Goal: Task Accomplishment & Management: Manage account settings

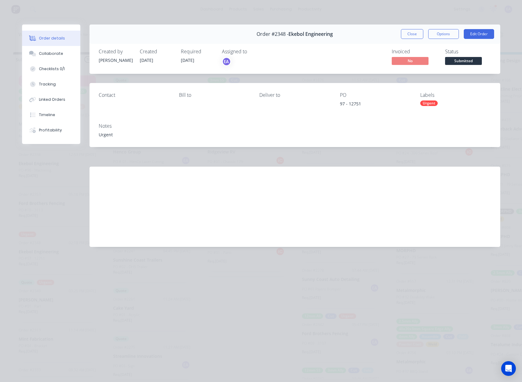
click at [410, 37] on button "Close" at bounding box center [412, 34] width 22 height 10
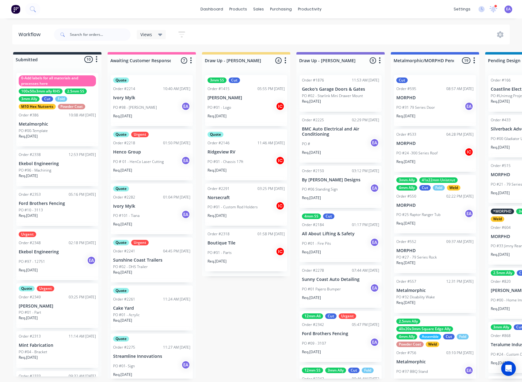
scroll to position [115, 0]
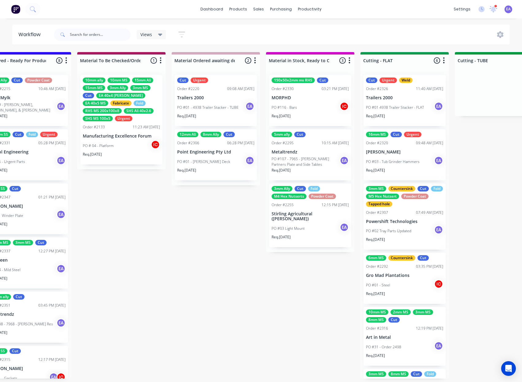
drag, startPoint x: 296, startPoint y: 254, endPoint x: 341, endPoint y: 255, distance: 44.2
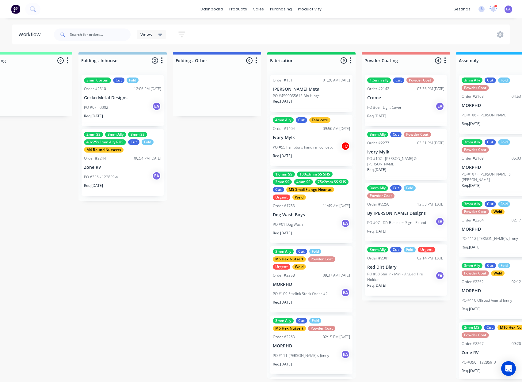
drag, startPoint x: 294, startPoint y: 263, endPoint x: 307, endPoint y: 263, distance: 12.6
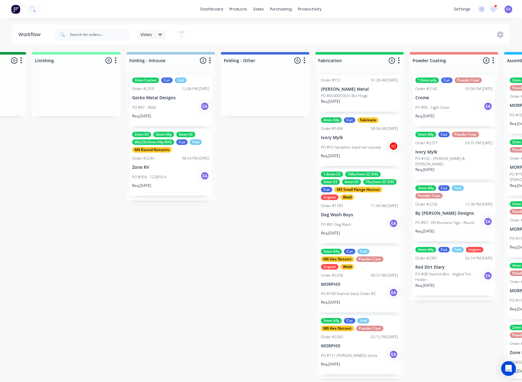
scroll to position [1, 1291]
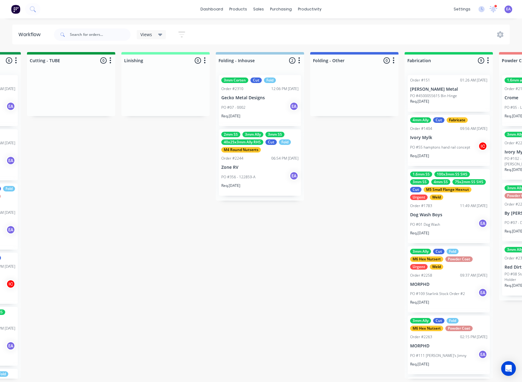
drag, startPoint x: 265, startPoint y: 252, endPoint x: 219, endPoint y: 274, distance: 50.5
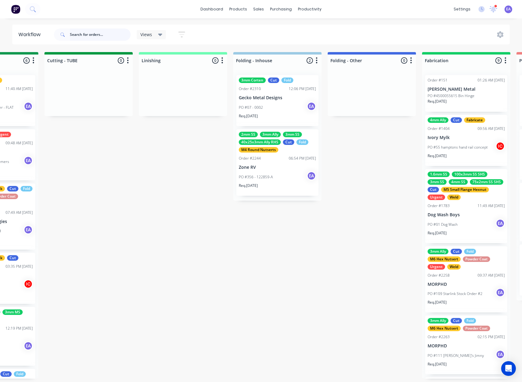
drag, startPoint x: 105, startPoint y: 38, endPoint x: 102, endPoint y: 33, distance: 6.0
click at [103, 35] on input "text" at bounding box center [100, 35] width 61 height 12
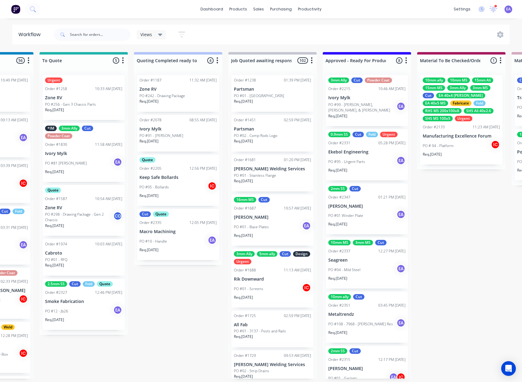
scroll to position [1, 0]
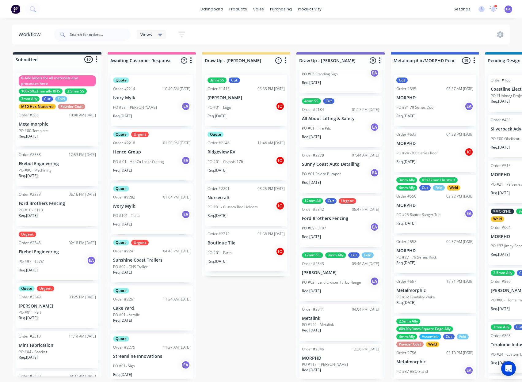
drag, startPoint x: 144, startPoint y: 205, endPoint x: 69, endPoint y: 237, distance: 81.4
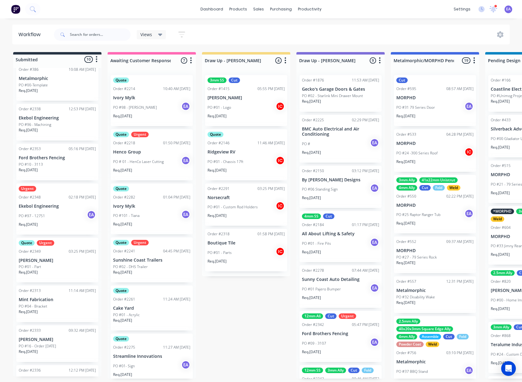
scroll to position [29, 0]
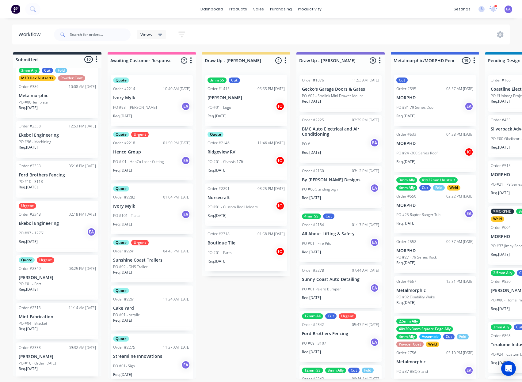
click at [51, 232] on div "PO #97 - 12751 EA" at bounding box center [57, 233] width 77 height 12
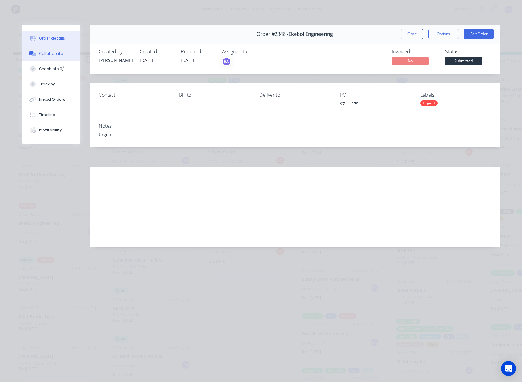
click at [57, 52] on div "Collaborate" at bounding box center [51, 54] width 24 height 6
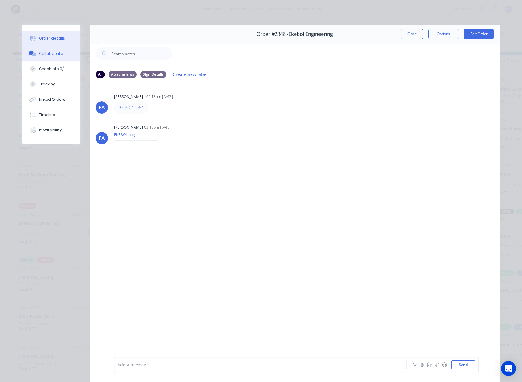
drag, startPoint x: 46, startPoint y: 42, endPoint x: 49, endPoint y: 42, distance: 3.4
click at [46, 41] on button "Order details" at bounding box center [51, 38] width 58 height 15
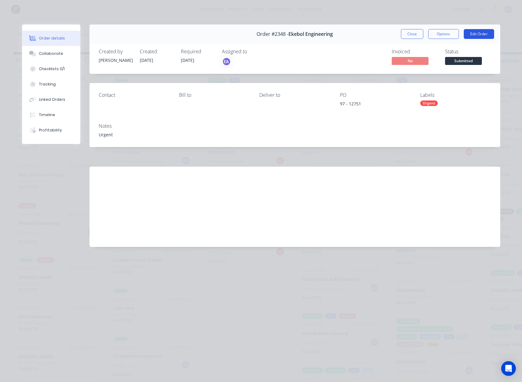
click at [470, 33] on button "Edit Order" at bounding box center [479, 34] width 30 height 10
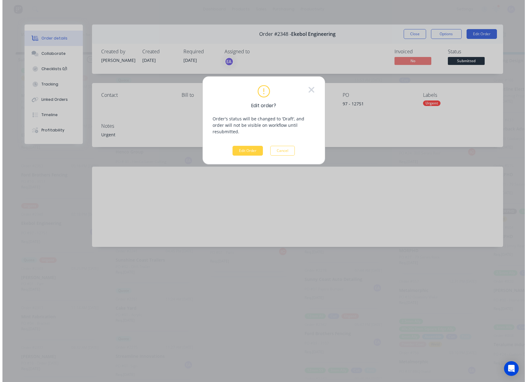
scroll to position [0, 0]
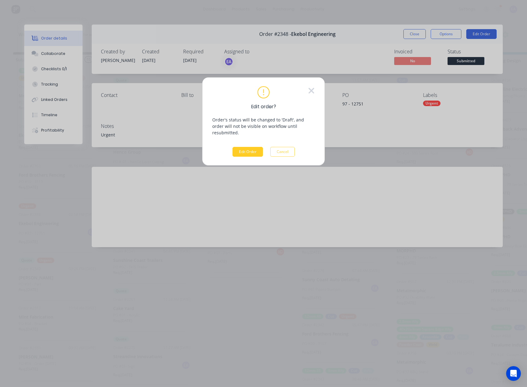
click at [239, 147] on button "Edit Order" at bounding box center [247, 152] width 30 height 10
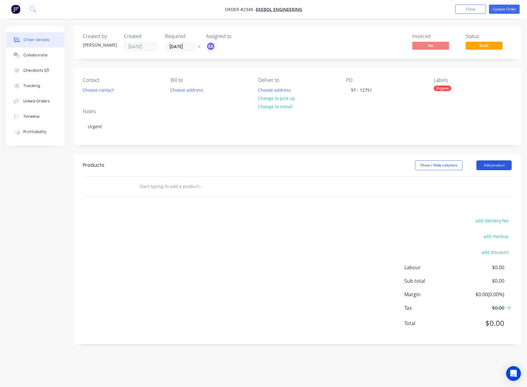
click at [505, 168] on button "Add product" at bounding box center [493, 165] width 35 height 10
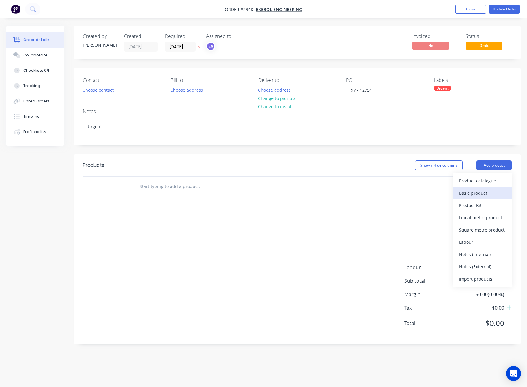
click at [468, 193] on div "Basic product" at bounding box center [482, 193] width 47 height 9
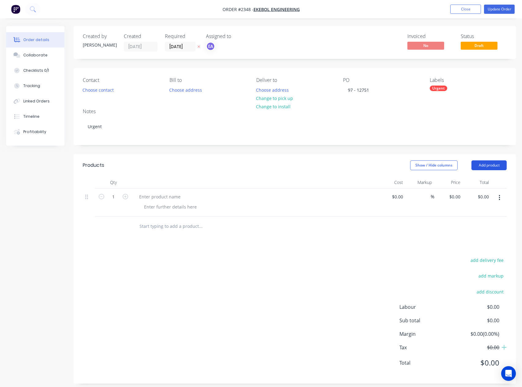
click at [489, 166] on button "Add product" at bounding box center [488, 165] width 35 height 10
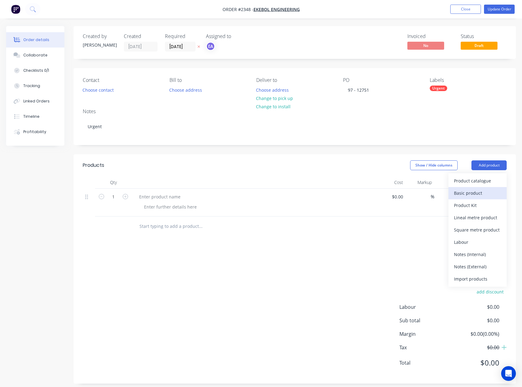
click at [481, 193] on div "Basic product" at bounding box center [477, 193] width 47 height 9
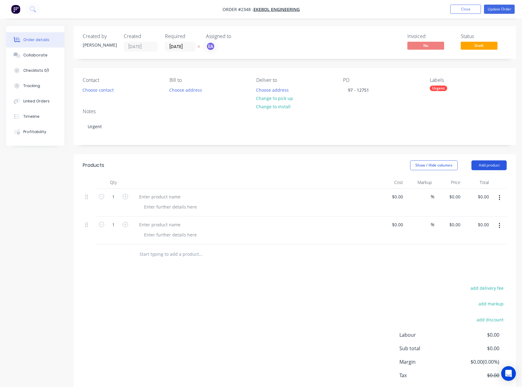
click at [487, 166] on button "Add product" at bounding box center [488, 165] width 35 height 10
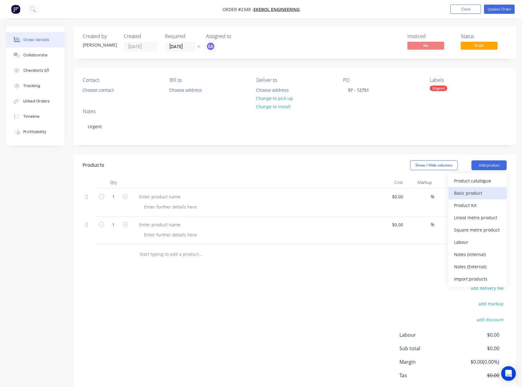
click at [470, 192] on div "Basic product" at bounding box center [477, 193] width 47 height 9
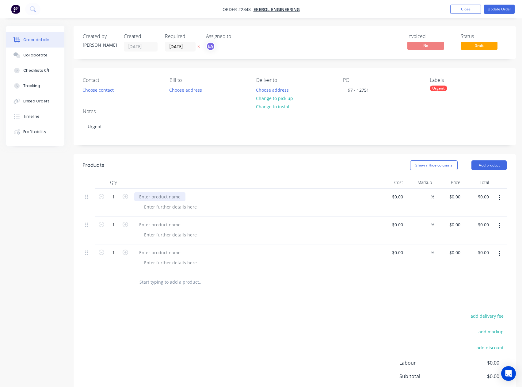
click at [168, 200] on div at bounding box center [159, 196] width 51 height 9
paste div
drag, startPoint x: 155, startPoint y: 225, endPoint x: 152, endPoint y: 225, distance: 3.1
click at [155, 225] on div at bounding box center [159, 224] width 51 height 9
paste div
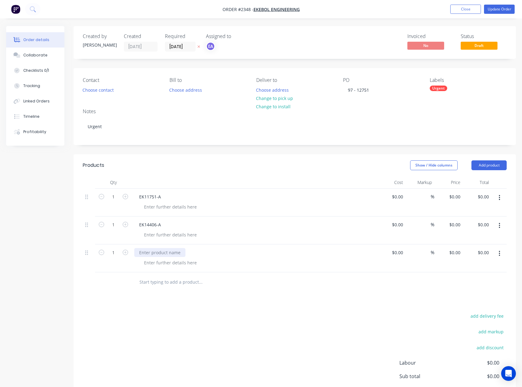
click at [155, 256] on div at bounding box center [159, 252] width 51 height 9
paste div
click at [175, 207] on div at bounding box center [170, 206] width 63 height 9
click at [170, 209] on div "89x89x6mm" at bounding box center [156, 206] width 34 height 9
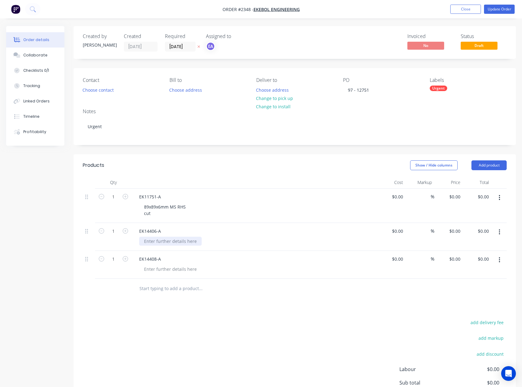
click at [157, 241] on div at bounding box center [170, 241] width 63 height 9
click at [156, 204] on div "89x89x6mm MS RHS cut" at bounding box center [165, 209] width 52 height 15
click at [181, 203] on div "89x6mm MS RHS cut" at bounding box center [161, 209] width 44 height 15
click at [163, 270] on div at bounding box center [170, 269] width 63 height 9
click at [155, 266] on div at bounding box center [170, 269] width 63 height 9
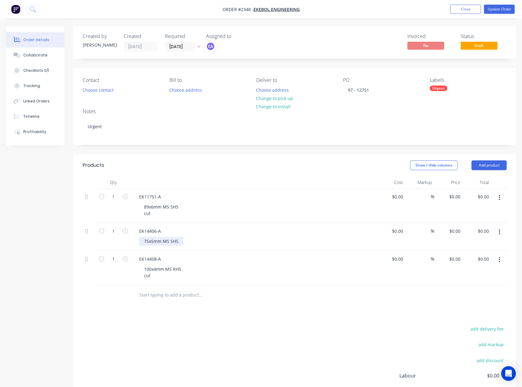
click at [179, 241] on div "75x5mm MS SHS" at bounding box center [161, 241] width 44 height 9
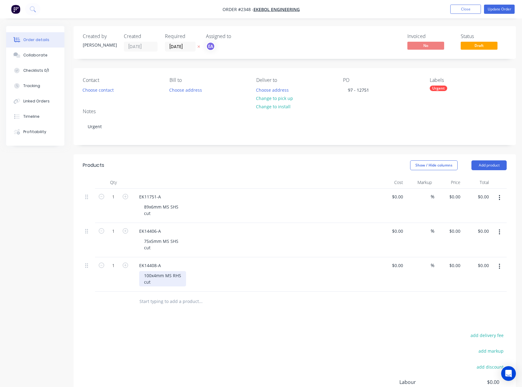
click at [174, 274] on div "100x4mm MS RHS cut" at bounding box center [162, 278] width 47 height 15
drag, startPoint x: 173, startPoint y: 208, endPoint x: 134, endPoint y: 209, distance: 39.0
click at [139, 206] on div "89x6mm MS SHS cut" at bounding box center [161, 209] width 44 height 15
copy div "89x6mm MS SHS"
drag, startPoint x: 181, startPoint y: 242, endPoint x: 142, endPoint y: 239, distance: 39.6
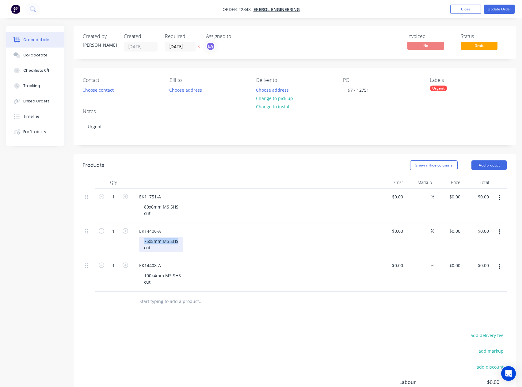
click at [142, 239] on div "75x5mm MS SHS cut" at bounding box center [161, 244] width 44 height 15
copy div "75x5mm MS SHS"
drag, startPoint x: 182, startPoint y: 275, endPoint x: 140, endPoint y: 274, distance: 42.6
click at [140, 274] on div "100x4mm MS SHS cut" at bounding box center [162, 278] width 47 height 15
copy div "100x4mm MS SHS"
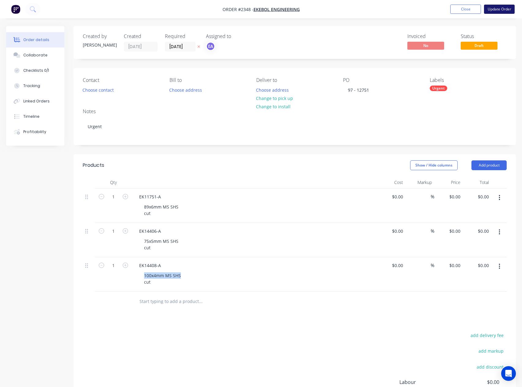
click at [500, 7] on button "Update Order" at bounding box center [499, 9] width 31 height 9
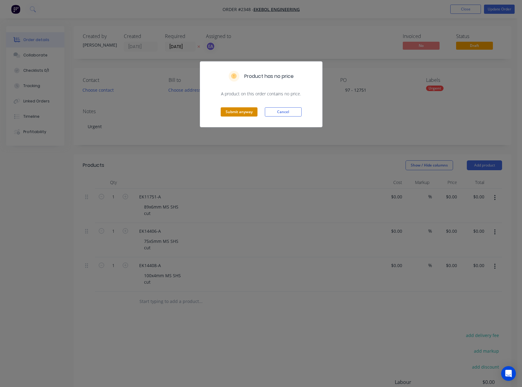
click at [246, 114] on button "Submit anyway" at bounding box center [239, 111] width 37 height 9
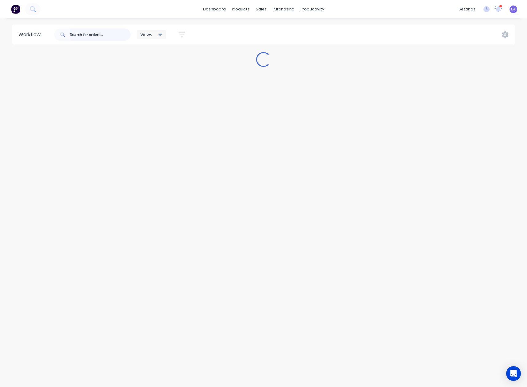
click at [87, 33] on input "text" at bounding box center [100, 35] width 61 height 12
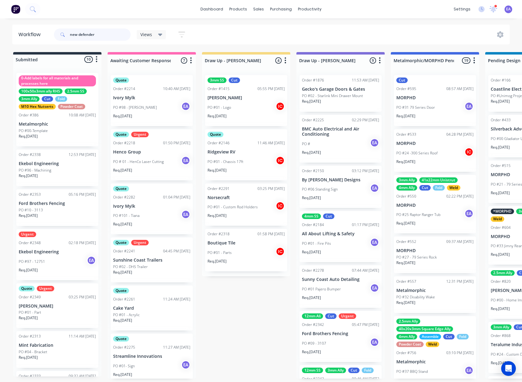
type input "new defender"
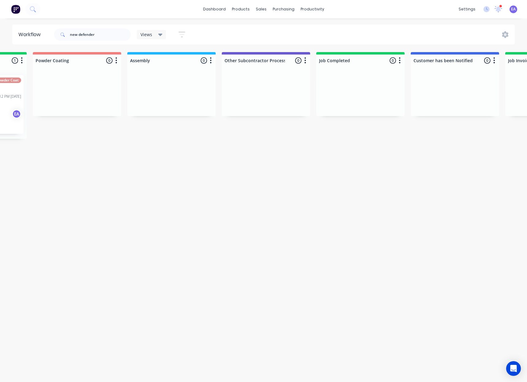
drag, startPoint x: 165, startPoint y: 237, endPoint x: 176, endPoint y: 237, distance: 11.6
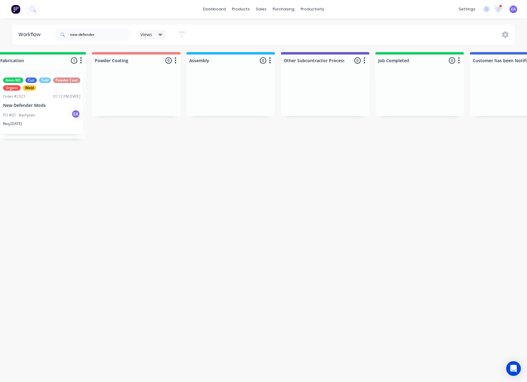
scroll to position [0, 1556]
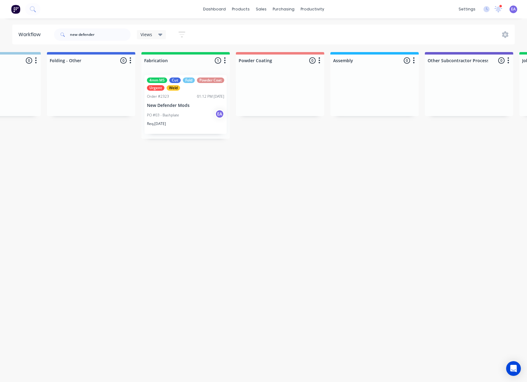
drag, startPoint x: 113, startPoint y: 190, endPoint x: 103, endPoint y: 194, distance: 10.3
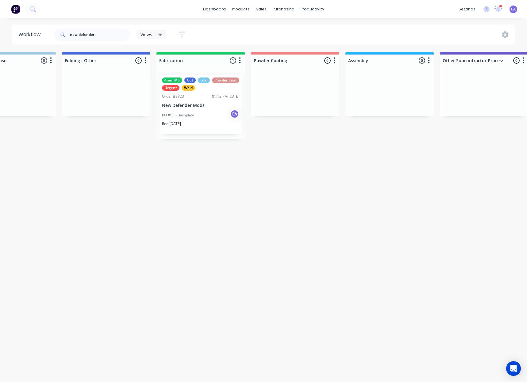
click at [209, 107] on p "New Defender Mods" at bounding box center [200, 105] width 77 height 5
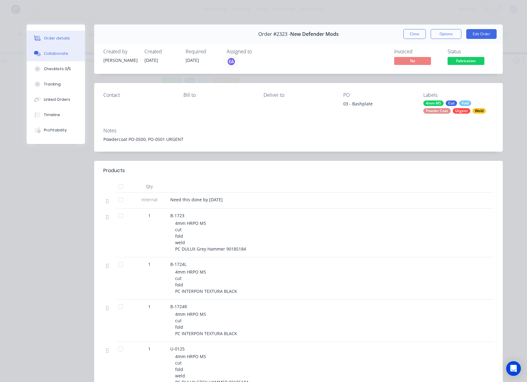
click at [59, 56] on button "Collaborate" at bounding box center [56, 53] width 58 height 15
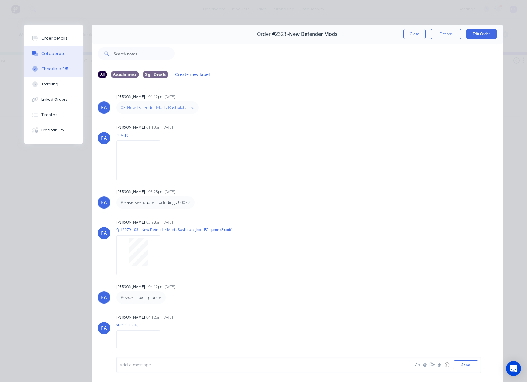
click at [52, 70] on div "Checklists 0/5" at bounding box center [54, 69] width 27 height 6
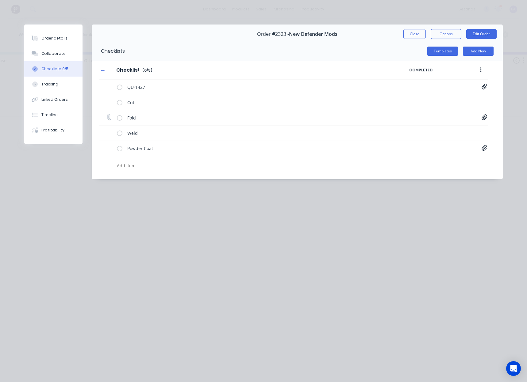
click at [485, 115] on icon at bounding box center [484, 117] width 6 height 6
click at [425, 130] on link "B-1723.pdf" at bounding box center [434, 131] width 71 height 6
click at [419, 141] on link "B-1724L.pdf" at bounding box center [434, 141] width 71 height 6
click at [406, 152] on link "U-0125.pdf" at bounding box center [434, 151] width 71 height 6
click at [411, 36] on button "Close" at bounding box center [414, 34] width 22 height 10
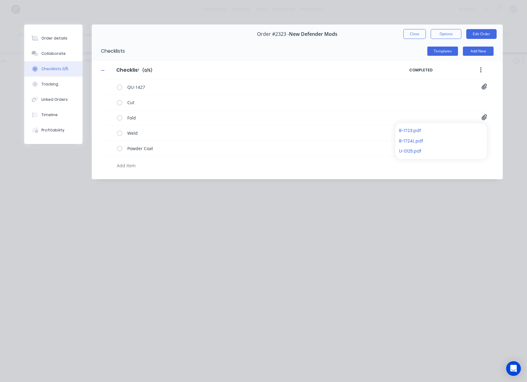
type textarea "x"
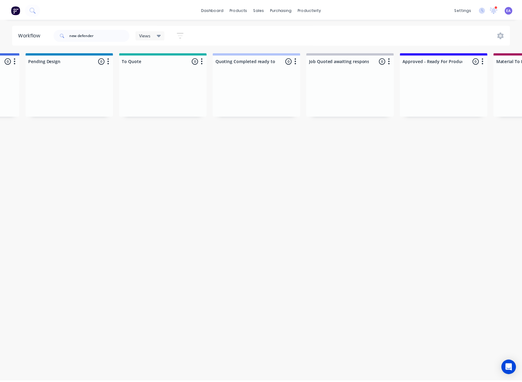
scroll to position [0, 0]
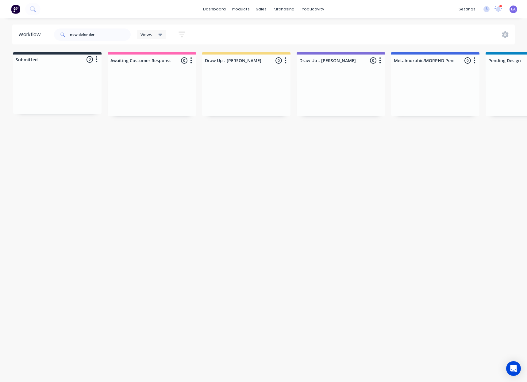
drag, startPoint x: 169, startPoint y: 201, endPoint x: 108, endPoint y: 208, distance: 61.6
drag, startPoint x: 111, startPoint y: 34, endPoint x: 21, endPoint y: 44, distance: 90.0
click at [25, 44] on header "Workflow new defender Views Save new view None (Default) edit [PERSON_NAME] edi…" at bounding box center [263, 35] width 502 height 20
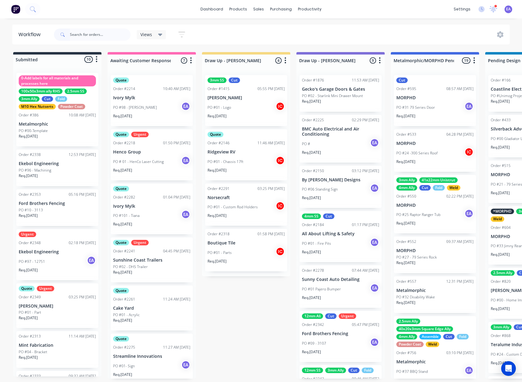
click at [52, 264] on div "PO #97 - 12751 EA" at bounding box center [57, 262] width 77 height 12
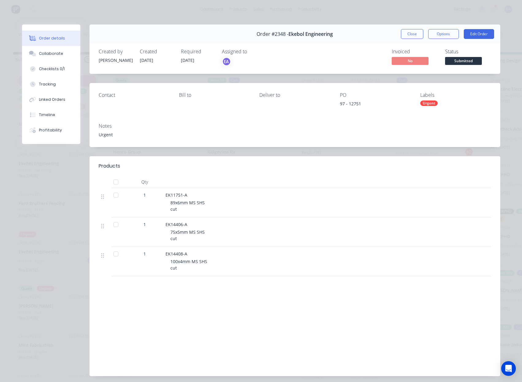
click at [473, 61] on span "Submitted" at bounding box center [463, 61] width 37 height 8
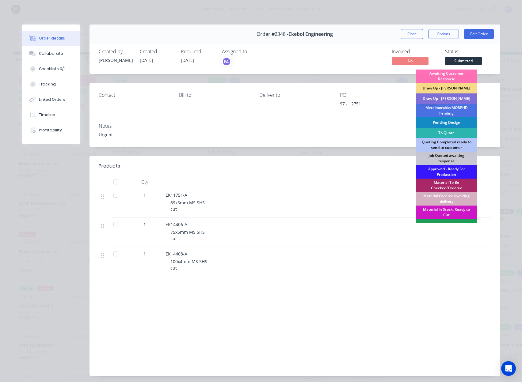
click at [458, 98] on div "Draw Up - [PERSON_NAME]" at bounding box center [446, 99] width 61 height 10
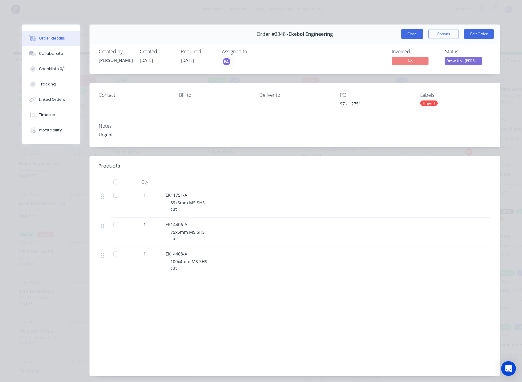
click at [410, 39] on button "Close" at bounding box center [412, 34] width 22 height 10
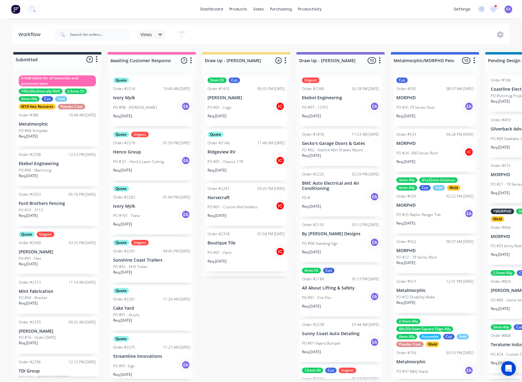
click at [59, 251] on p "[PERSON_NAME]" at bounding box center [57, 252] width 77 height 5
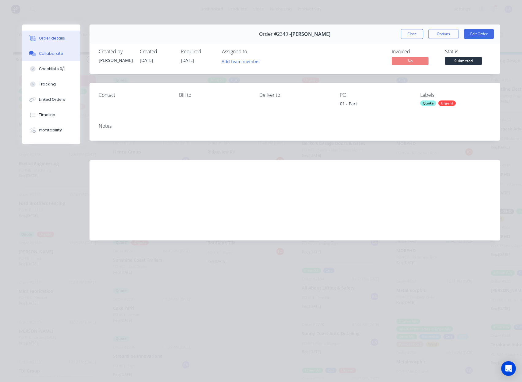
click at [55, 58] on button "Collaborate" at bounding box center [51, 53] width 58 height 15
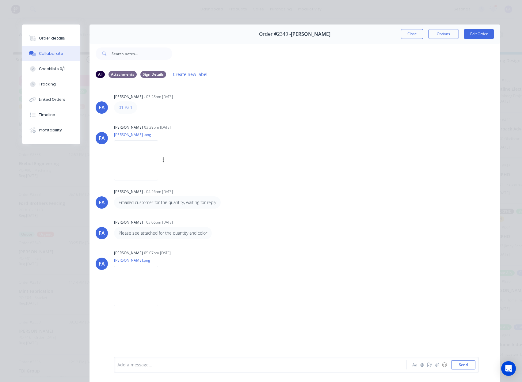
click at [154, 151] on img at bounding box center [136, 160] width 44 height 40
click at [158, 287] on img at bounding box center [136, 286] width 44 height 40
drag, startPoint x: 148, startPoint y: 138, endPoint x: 148, endPoint y: 150, distance: 12.6
click at [148, 140] on div "Labels Download" at bounding box center [170, 161] width 113 height 46
click at [148, 150] on img at bounding box center [136, 160] width 44 height 40
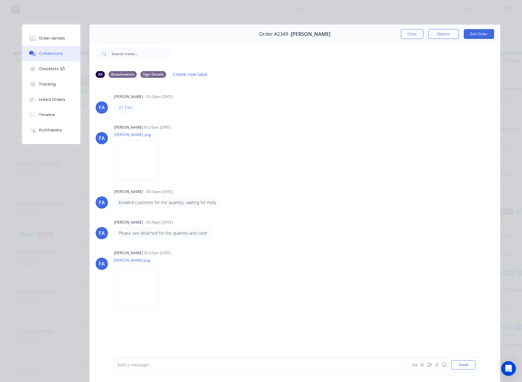
drag, startPoint x: 399, startPoint y: 32, endPoint x: 220, endPoint y: 215, distance: 256.0
click at [401, 32] on button "Close" at bounding box center [412, 34] width 22 height 10
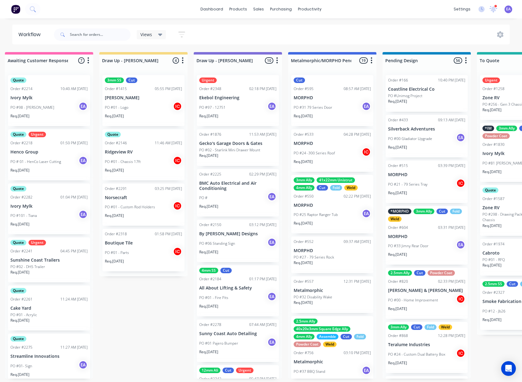
scroll to position [0, 184]
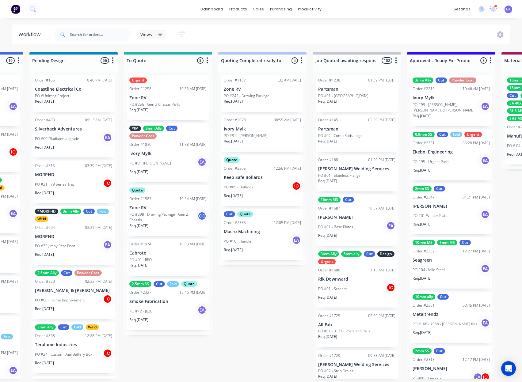
drag, startPoint x: 246, startPoint y: 303, endPoint x: 284, endPoint y: 307, distance: 38.9
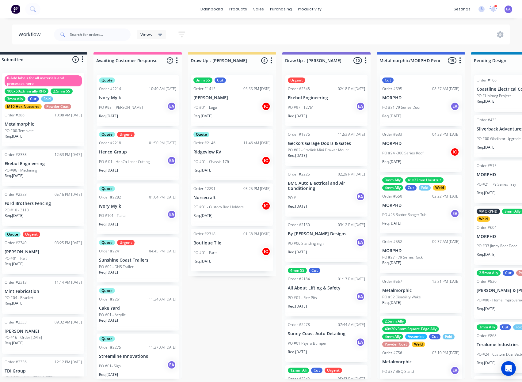
scroll to position [1, 0]
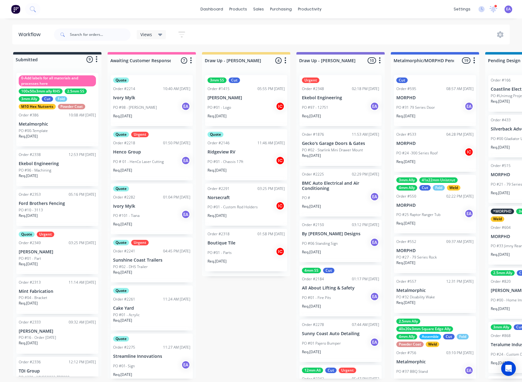
drag, startPoint x: 293, startPoint y: 303, endPoint x: 235, endPoint y: 315, distance: 60.2
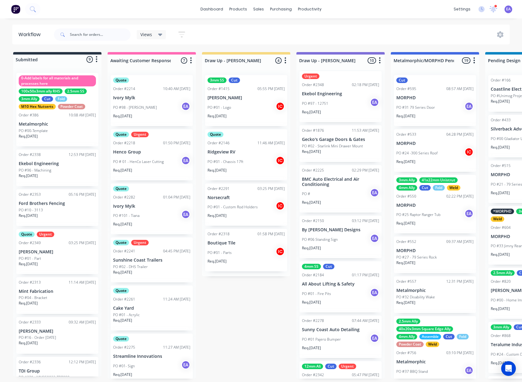
scroll to position [0, 0]
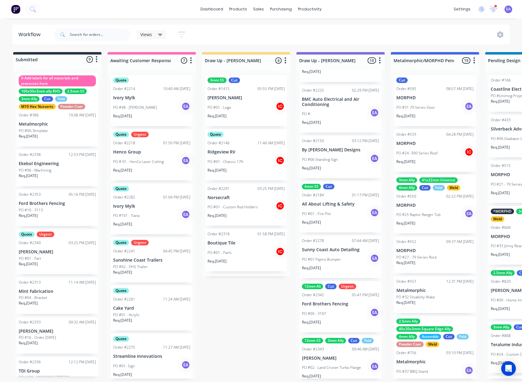
scroll to position [49, 0]
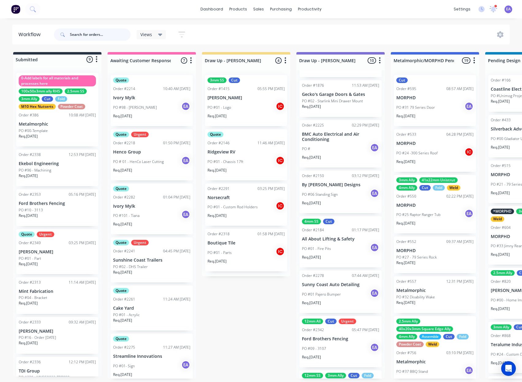
click at [97, 37] on input "text" at bounding box center [100, 35] width 61 height 12
click at [87, 31] on input "text" at bounding box center [100, 35] width 61 height 12
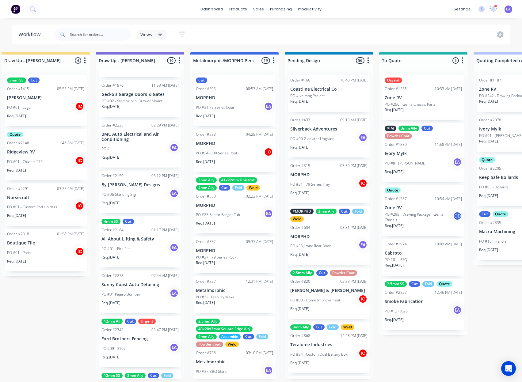
scroll to position [0, 303]
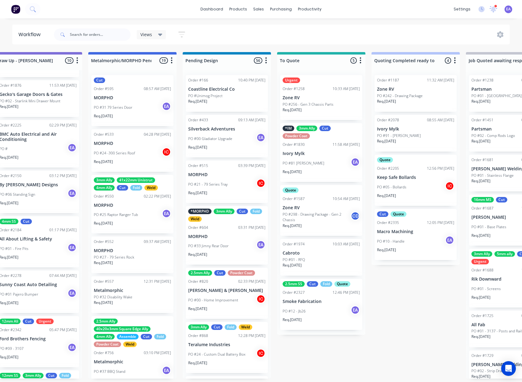
drag, startPoint x: 242, startPoint y: 349, endPoint x: 281, endPoint y: 352, distance: 39.3
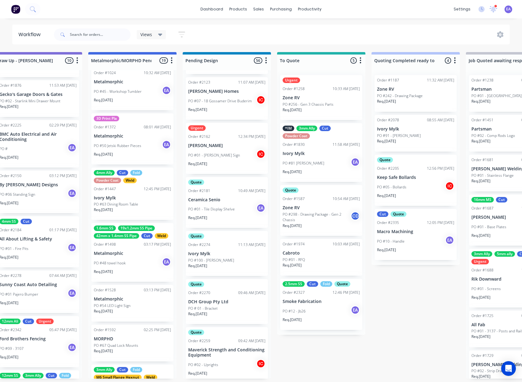
scroll to position [671, 0]
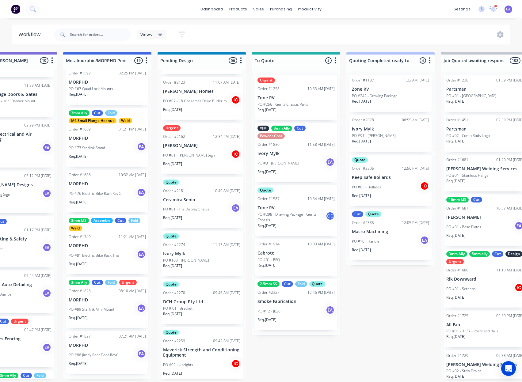
scroll to position [1, 346]
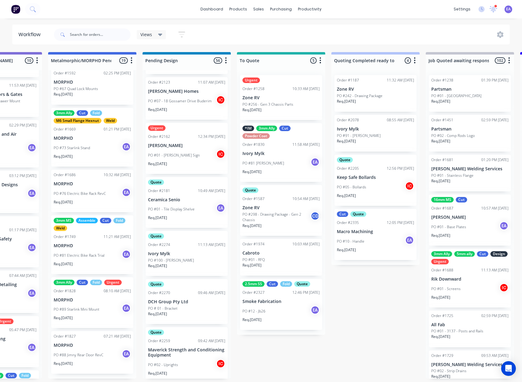
drag, startPoint x: 336, startPoint y: 345, endPoint x: 345, endPoint y: 348, distance: 9.3
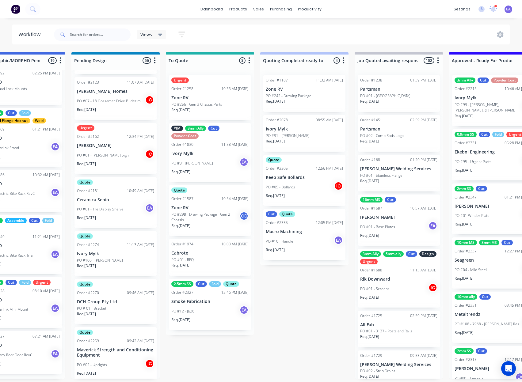
scroll to position [1, 462]
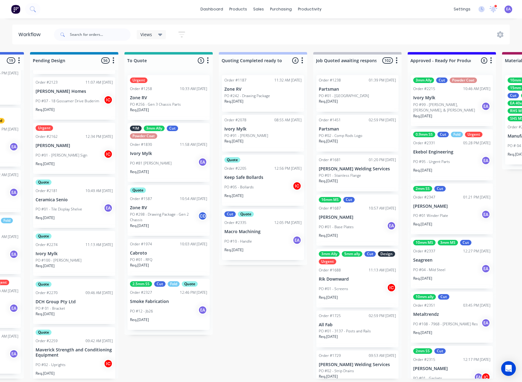
drag, startPoint x: 360, startPoint y: 328, endPoint x: 391, endPoint y: 327, distance: 31.3
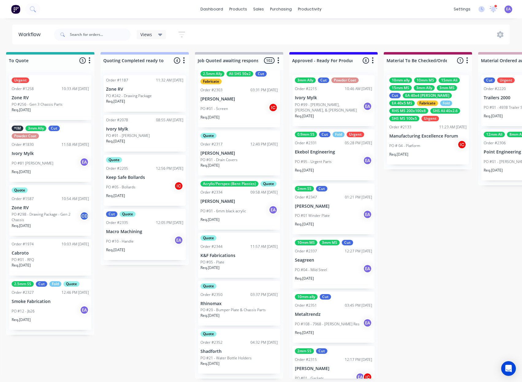
scroll to position [1, 673]
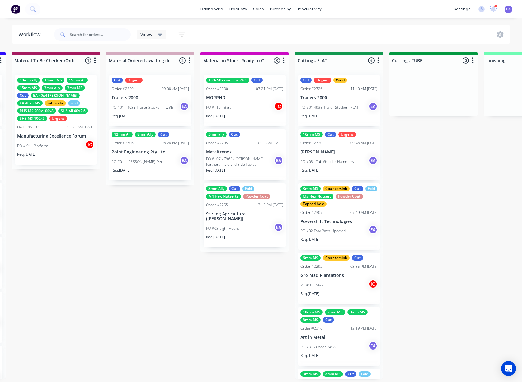
drag, startPoint x: 406, startPoint y: 293, endPoint x: 410, endPoint y: 294, distance: 3.7
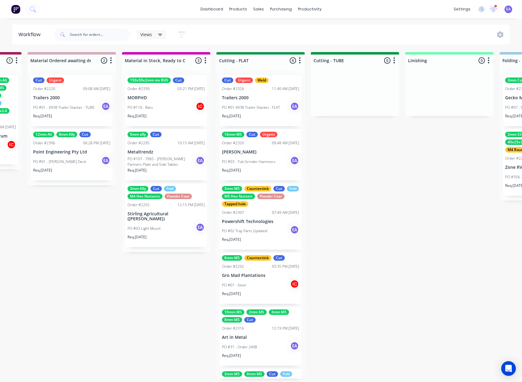
drag, startPoint x: 212, startPoint y: 306, endPoint x: 222, endPoint y: 306, distance: 10.4
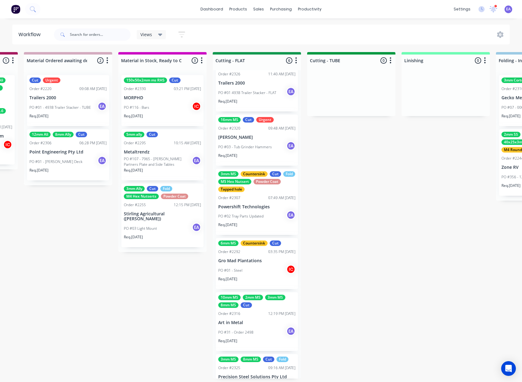
scroll to position [42, 0]
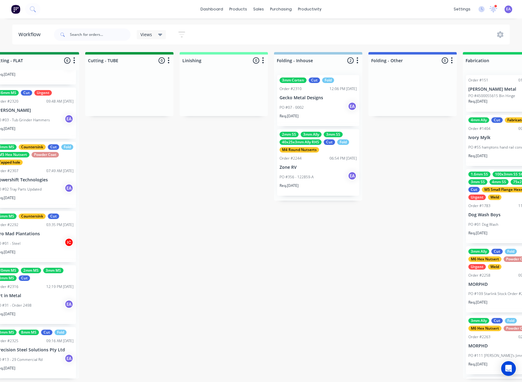
drag, startPoint x: 149, startPoint y: 329, endPoint x: 204, endPoint y: 331, distance: 54.6
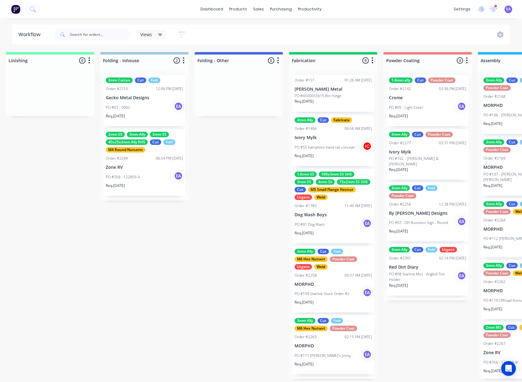
scroll to position [1, 1446]
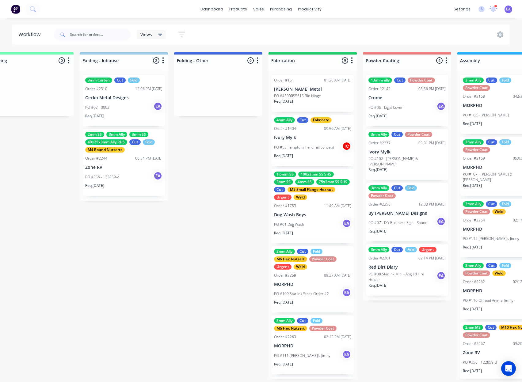
drag, startPoint x: 261, startPoint y: 330, endPoint x: 265, endPoint y: 330, distance: 4.9
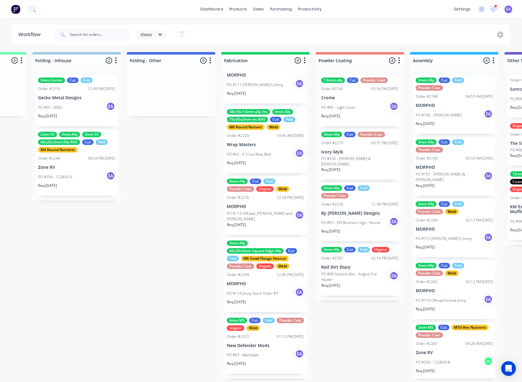
scroll to position [1, 1528]
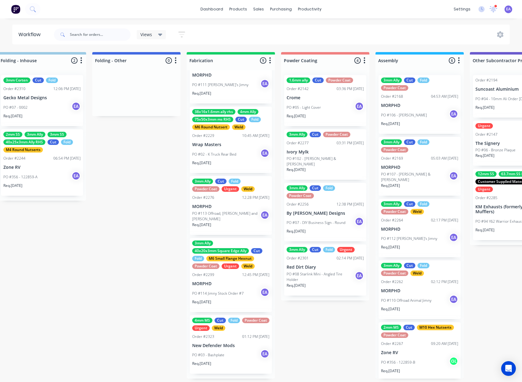
drag, startPoint x: 168, startPoint y: 320, endPoint x: 181, endPoint y: 321, distance: 13.3
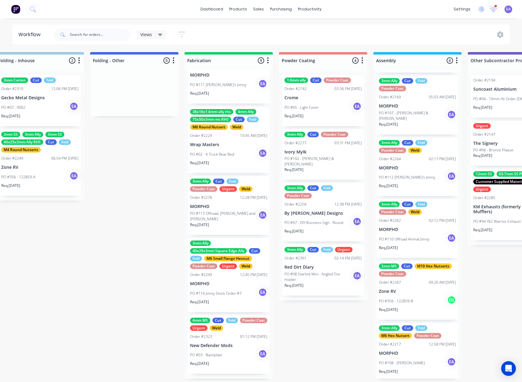
scroll to position [65, 0]
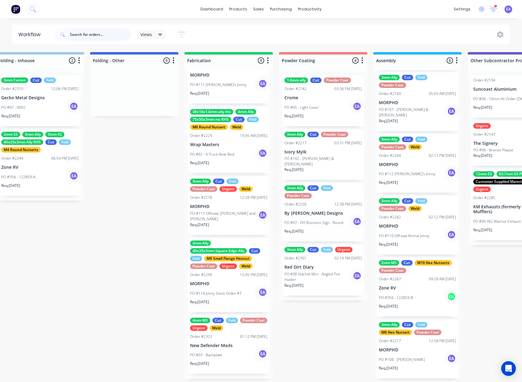
click at [103, 38] on input "text" at bounding box center [100, 35] width 61 height 12
type input "[PERSON_NAME]"
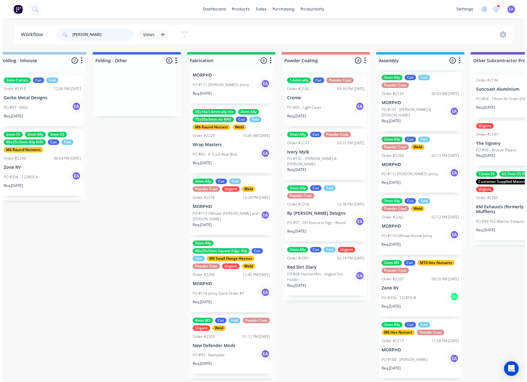
scroll to position [0, 0]
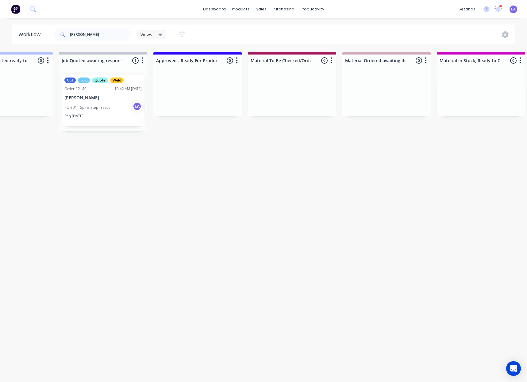
drag, startPoint x: 244, startPoint y: 218, endPoint x: 212, endPoint y: 228, distance: 33.7
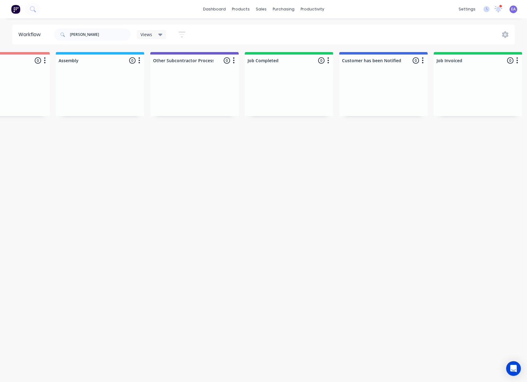
scroll to position [0, 2030]
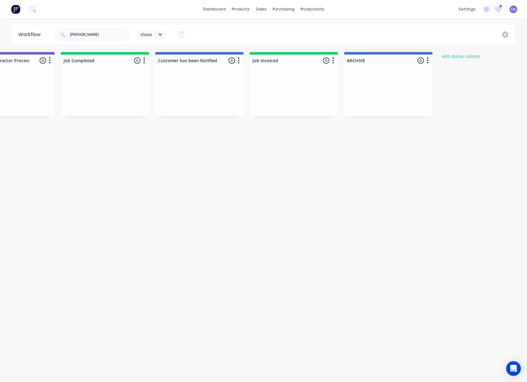
drag, startPoint x: 264, startPoint y: 234, endPoint x: 288, endPoint y: 236, distance: 24.0
drag, startPoint x: 88, startPoint y: 43, endPoint x: 71, endPoint y: 40, distance: 17.1
click at [71, 40] on div "[PERSON_NAME]" at bounding box center [92, 34] width 77 height 18
drag, startPoint x: 74, startPoint y: 36, endPoint x: 53, endPoint y: 39, distance: 20.8
click at [57, 38] on div "[PERSON_NAME]" at bounding box center [92, 35] width 77 height 12
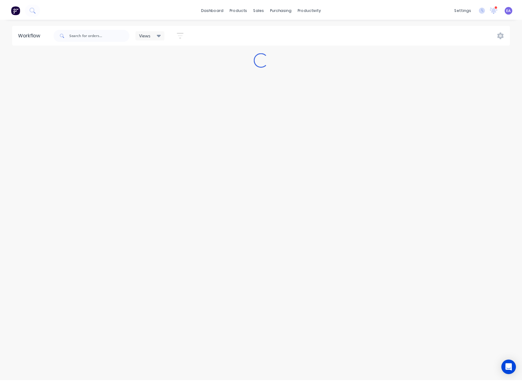
scroll to position [0, 0]
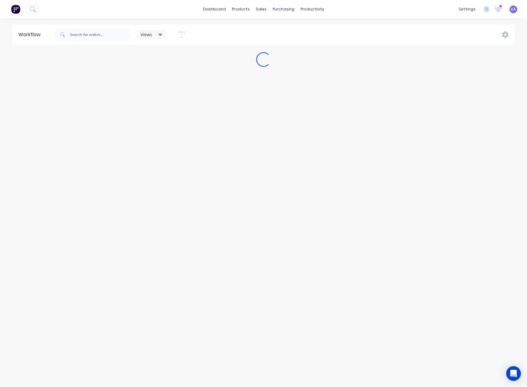
drag, startPoint x: 271, startPoint y: 174, endPoint x: 106, endPoint y: 193, distance: 166.4
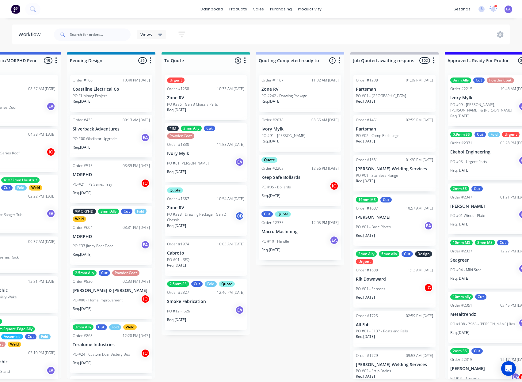
drag, startPoint x: 225, startPoint y: 310, endPoint x: 262, endPoint y: 307, distance: 36.3
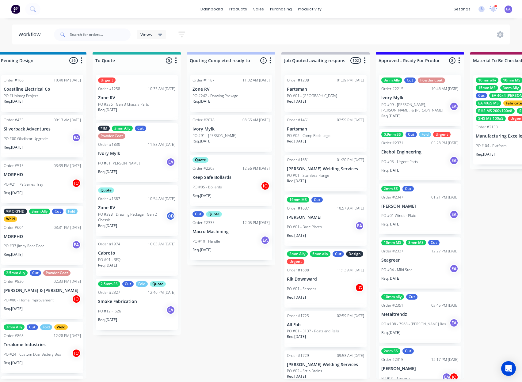
scroll to position [0, 534]
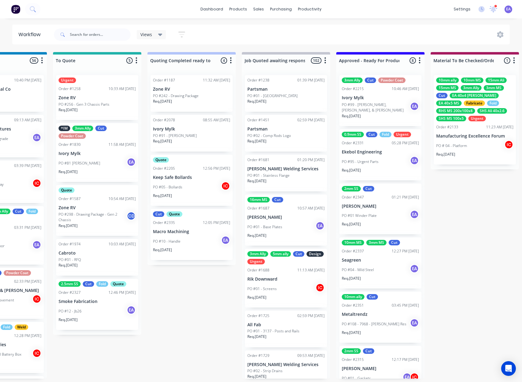
drag, startPoint x: 115, startPoint y: 331, endPoint x: 149, endPoint y: 331, distance: 34.3
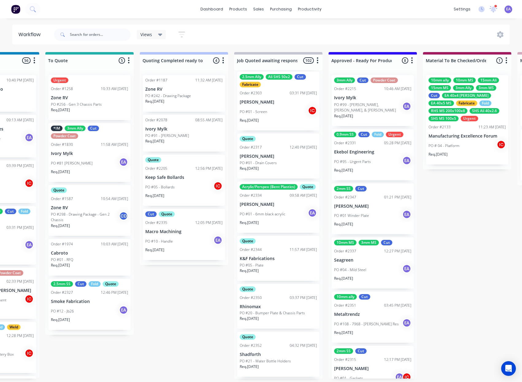
scroll to position [5036, 0]
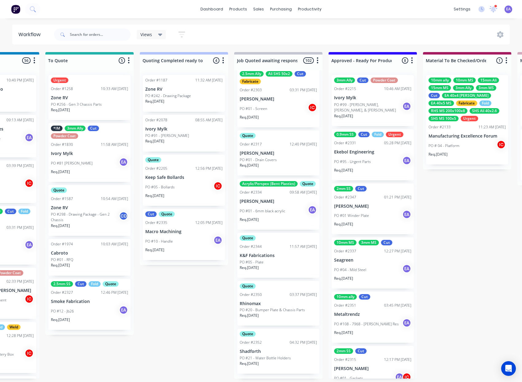
click at [117, 33] on input "text" at bounding box center [100, 35] width 61 height 12
click at [88, 38] on input "text" at bounding box center [100, 35] width 61 height 12
type input "[PERSON_NAME]"
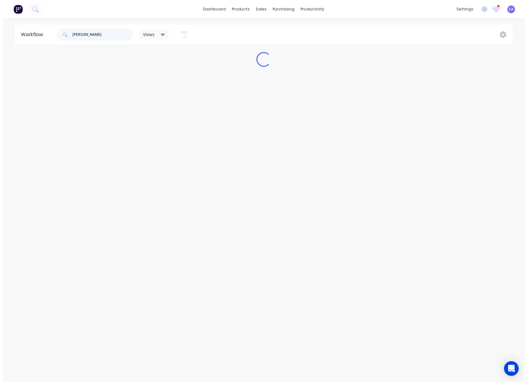
scroll to position [0, 0]
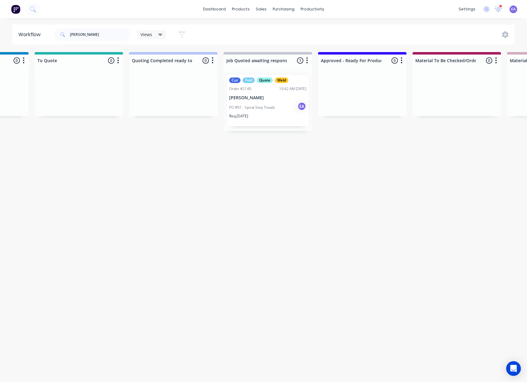
drag, startPoint x: 253, startPoint y: 154, endPoint x: 280, endPoint y: 156, distance: 27.1
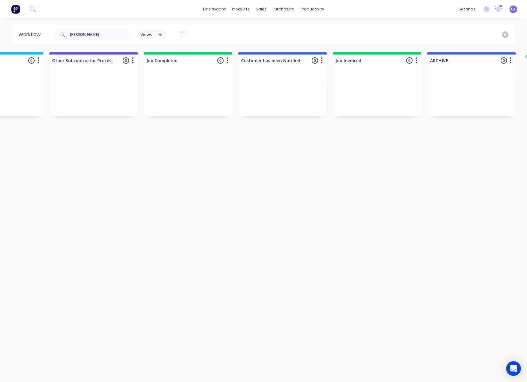
scroll to position [0, 2030]
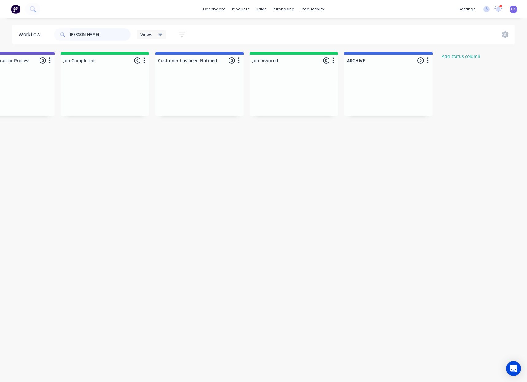
drag, startPoint x: 40, startPoint y: 36, endPoint x: 32, endPoint y: 37, distance: 7.8
click at [32, 37] on header "Workflow [PERSON_NAME] Views Save new view None (Default) edit [PERSON_NAME] ed…" at bounding box center [263, 35] width 502 height 20
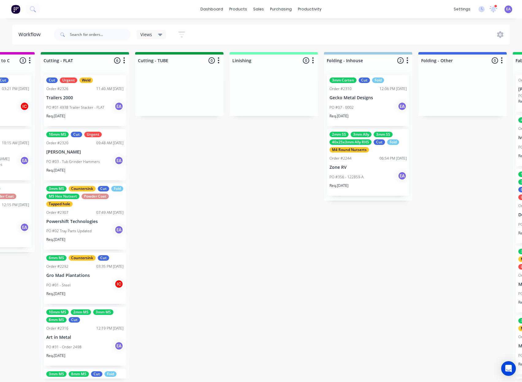
scroll to position [0, 2034]
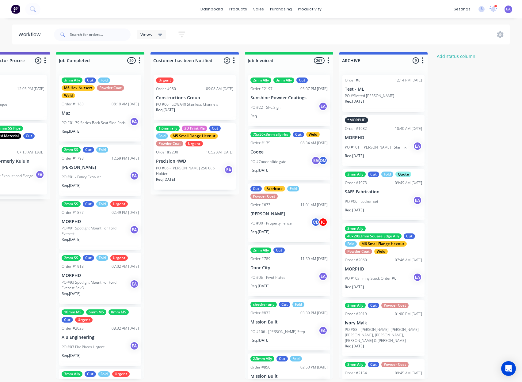
drag, startPoint x: 305, startPoint y: 139, endPoint x: 363, endPoint y: 140, distance: 57.7
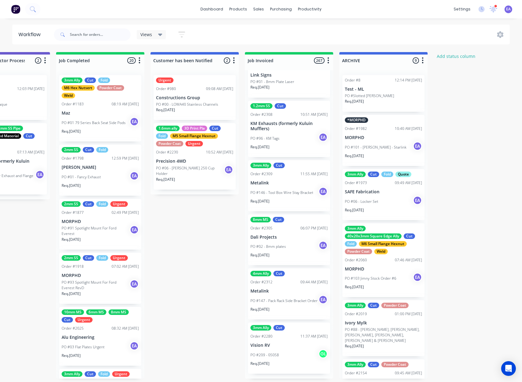
scroll to position [1, 2034]
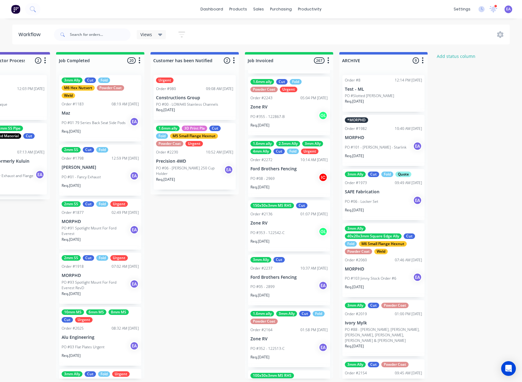
drag, startPoint x: 234, startPoint y: 296, endPoint x: 221, endPoint y: 299, distance: 13.2
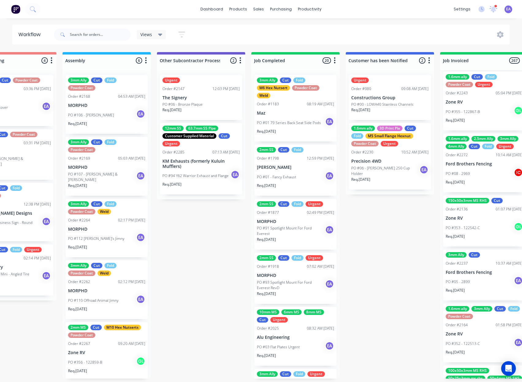
scroll to position [1, 1802]
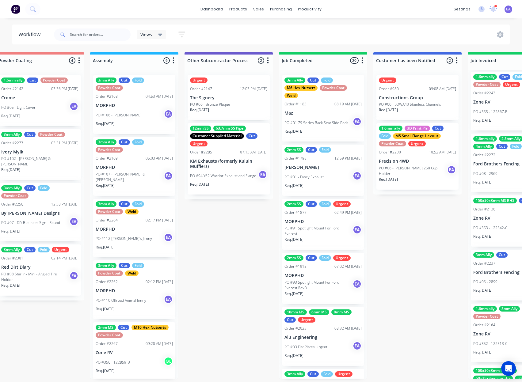
drag, startPoint x: 199, startPoint y: 298, endPoint x: 164, endPoint y: 307, distance: 36.4
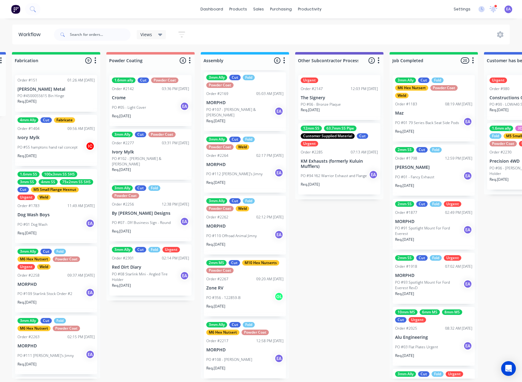
scroll to position [1, 1687]
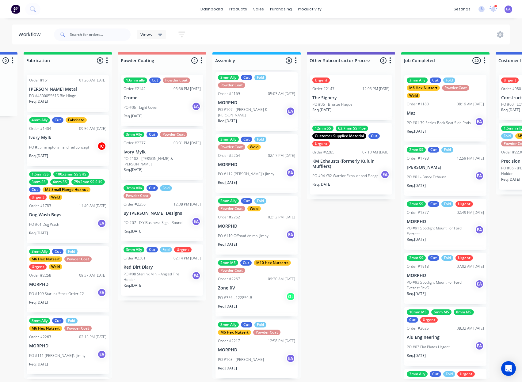
drag, startPoint x: 236, startPoint y: 296, endPoint x: 217, endPoint y: 308, distance: 22.8
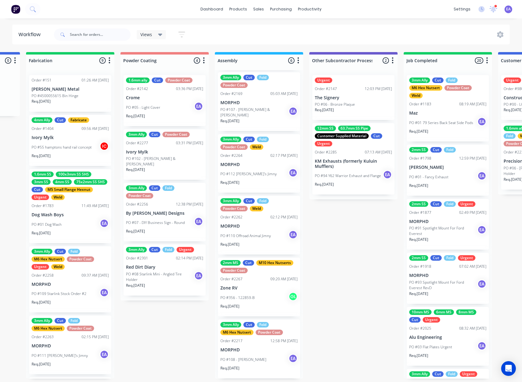
click at [46, 10] on div "dashboard products sales purchasing productivity dashboard products Product Cat…" at bounding box center [261, 9] width 522 height 18
click at [32, 9] on icon at bounding box center [33, 9] width 6 height 6
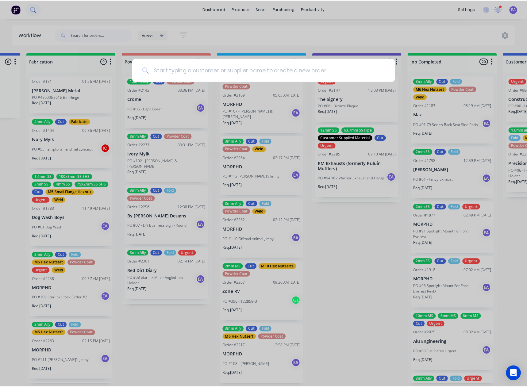
scroll to position [0, 1687]
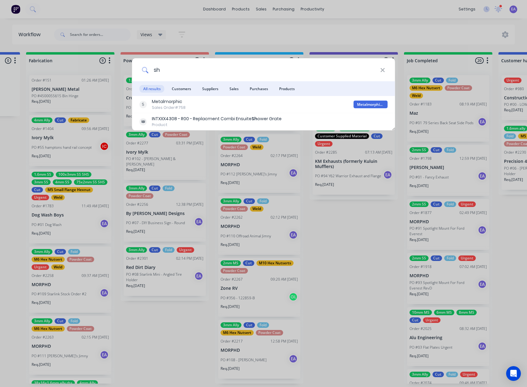
type input "s"
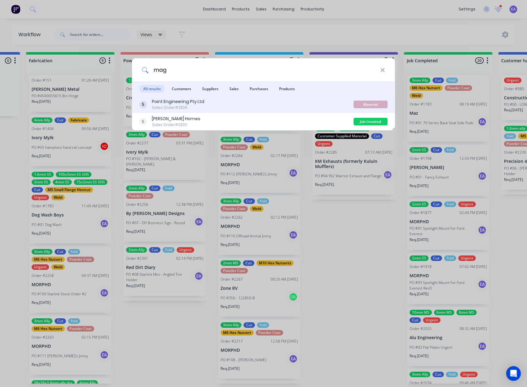
type input "mag"
click at [182, 101] on div "Point Engineering Pty Ltd" at bounding box center [178, 101] width 52 height 6
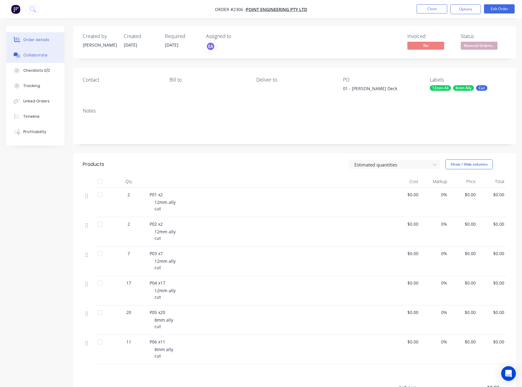
click at [37, 55] on div "Collaborate" at bounding box center [35, 55] width 24 height 6
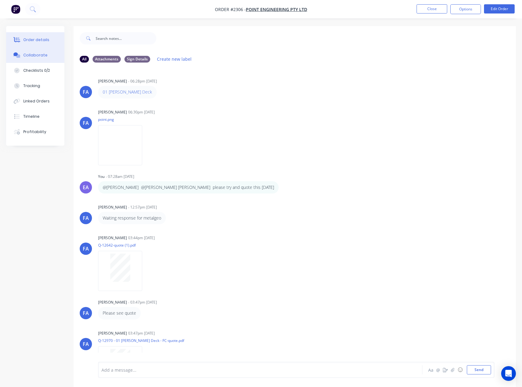
click at [30, 40] on div "Order details" at bounding box center [36, 40] width 26 height 6
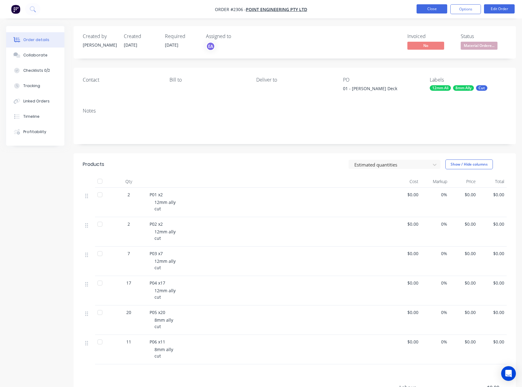
click at [437, 9] on button "Close" at bounding box center [432, 8] width 31 height 9
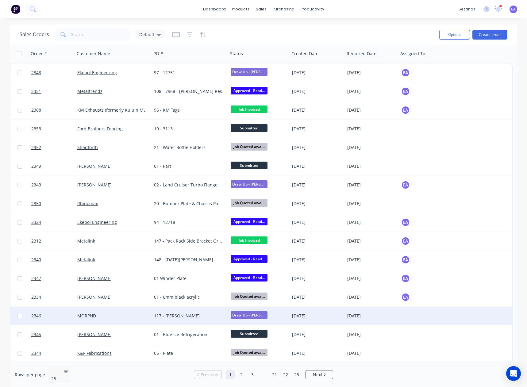
click at [103, 318] on div "MORPHD" at bounding box center [111, 316] width 68 height 6
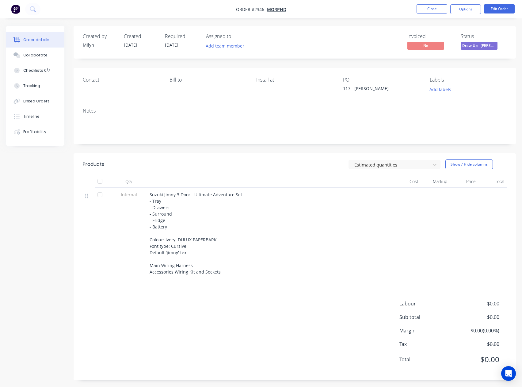
scroll to position [2, 0]
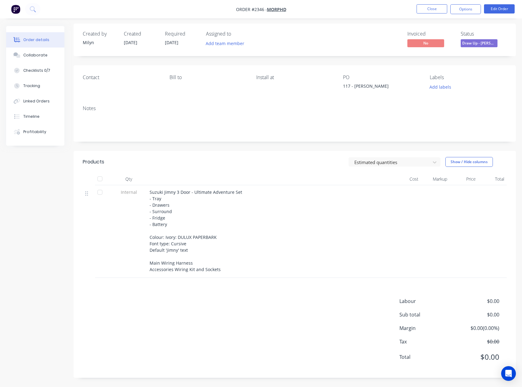
click at [174, 299] on div "Labour $0.00 Sub total $0.00 Margin $0.00 ( 0.00 %) Tax $0.00 Total $0.00" at bounding box center [295, 332] width 424 height 71
